Goal: Navigation & Orientation: Find specific page/section

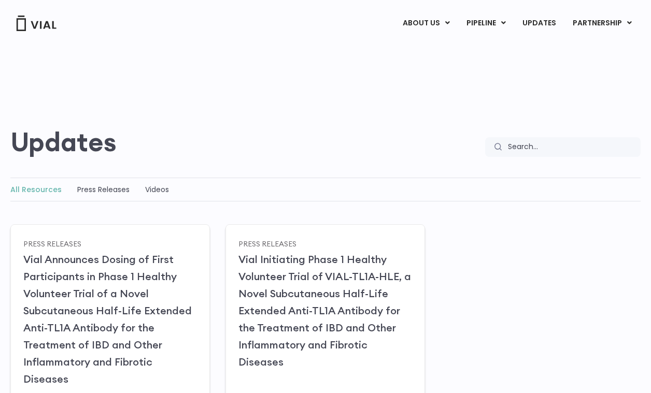
click at [576, 45] on link "LICENSING" at bounding box center [590, 49] width 91 height 17
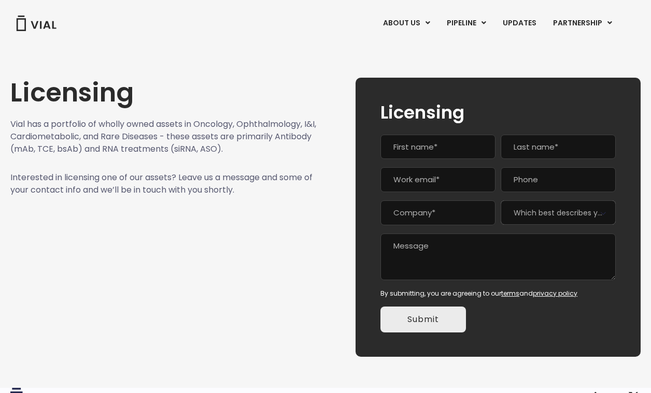
scroll to position [4, 0]
click at [519, 17] on link "UPDATES" at bounding box center [520, 24] width 50 height 18
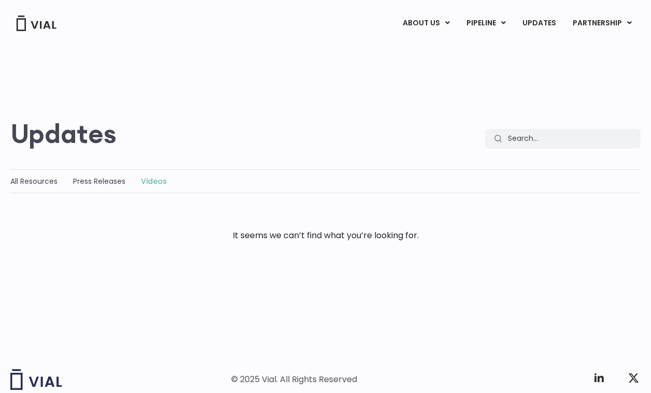
click at [430, 61] on link "CAREERS" at bounding box center [443, 65] width 91 height 16
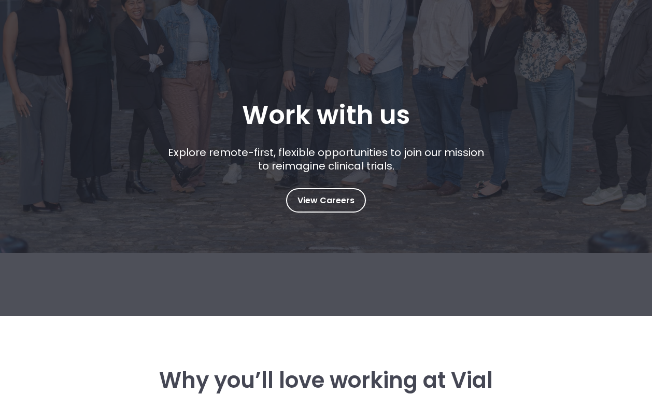
click at [335, 195] on span "View Careers" at bounding box center [326, 200] width 57 height 13
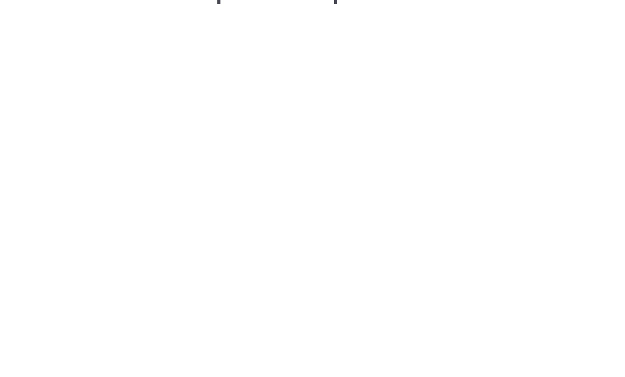
scroll to position [1543, 0]
